Goal: Task Accomplishment & Management: Use online tool/utility

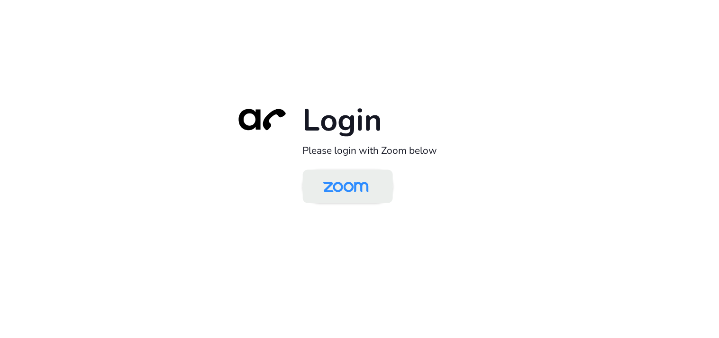
click at [360, 173] on img at bounding box center [345, 187] width 65 height 31
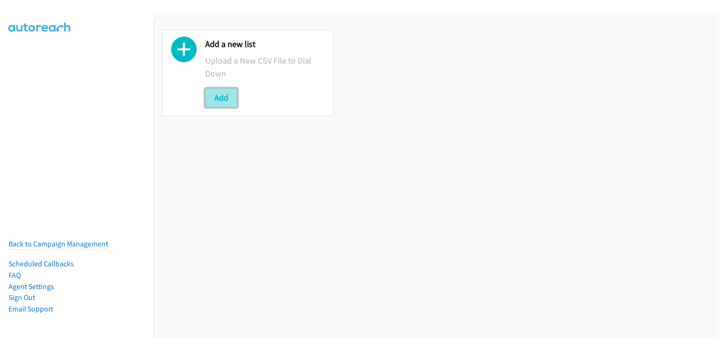
click at [220, 101] on button "Add" at bounding box center [221, 97] width 32 height 19
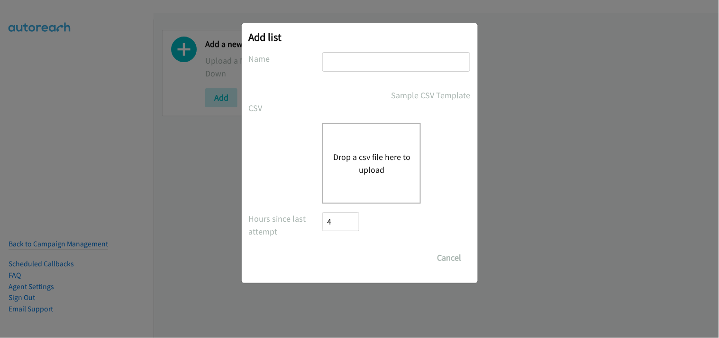
click at [347, 63] on input "text" at bounding box center [396, 61] width 148 height 19
type input "Zendesk"
click at [368, 153] on button "Drop a csv file here to upload" at bounding box center [372, 163] width 78 height 26
